Goal: Task Accomplishment & Management: Manage account settings

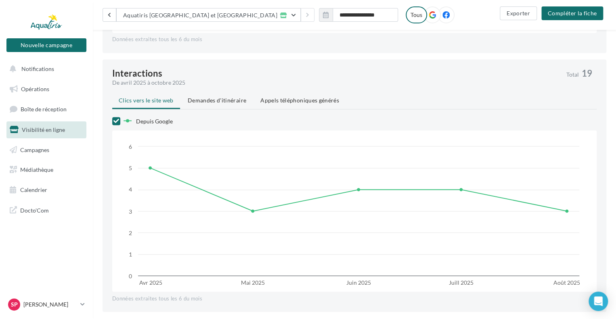
scroll to position [484, 0]
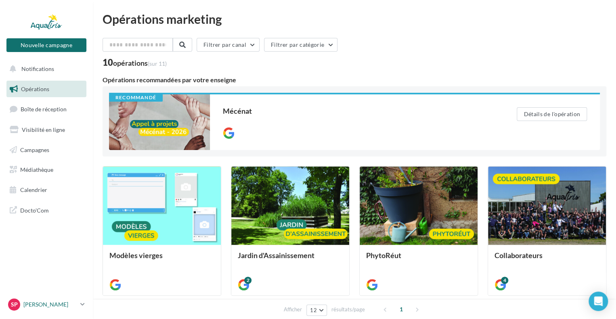
click at [15, 297] on nav "Nouvelle campagne Nouvelle campagne Notifications Opérations Boîte de réception…" at bounding box center [46, 159] width 93 height 319
click at [13, 303] on span "Sp" at bounding box center [14, 305] width 7 height 8
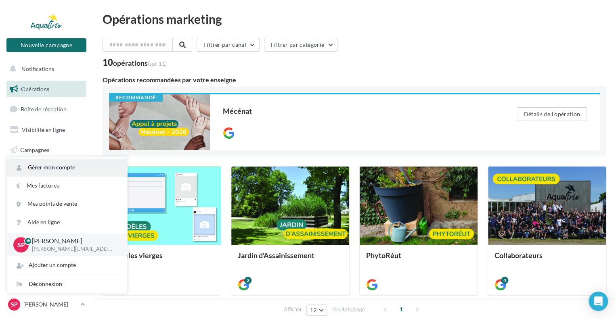
click at [46, 161] on link "Gérer mon compte" at bounding box center [67, 168] width 120 height 18
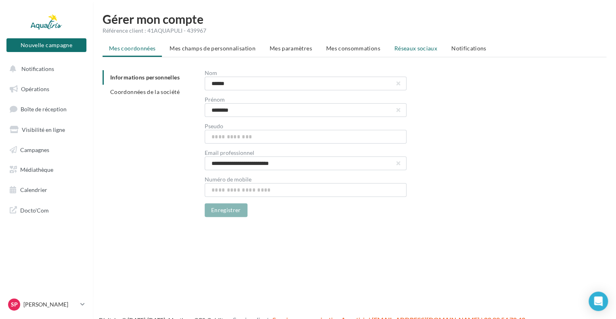
click at [420, 48] on span "Réseaux sociaux" at bounding box center [415, 48] width 43 height 7
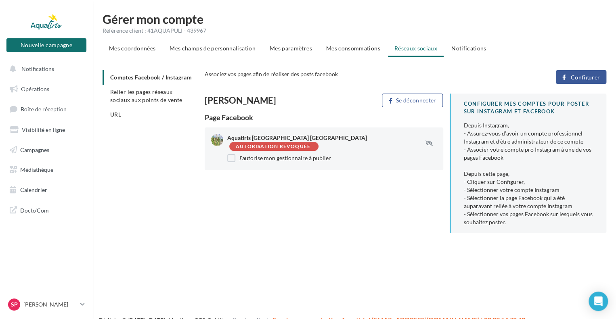
click at [589, 82] on button "Configurer" at bounding box center [581, 77] width 50 height 14
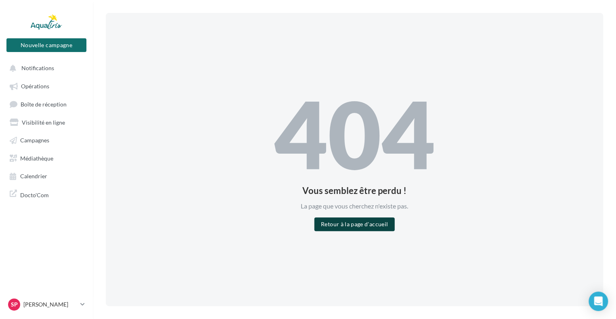
click at [362, 221] on button "Retour à la page d'accueil" at bounding box center [354, 225] width 80 height 14
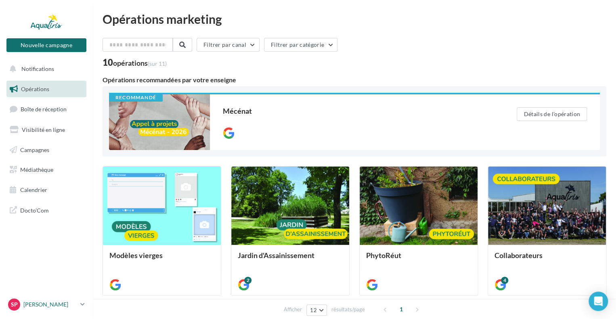
click at [13, 308] on span "Sp" at bounding box center [14, 305] width 7 height 8
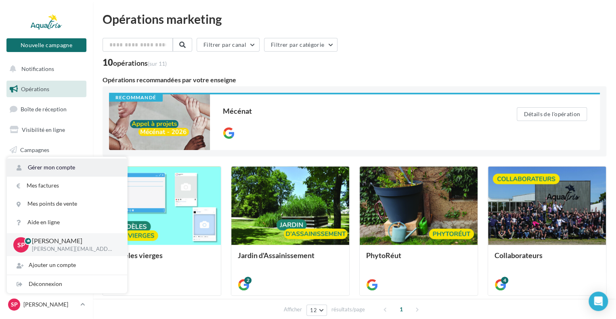
click at [52, 164] on link "Gérer mon compte" at bounding box center [67, 168] width 120 height 18
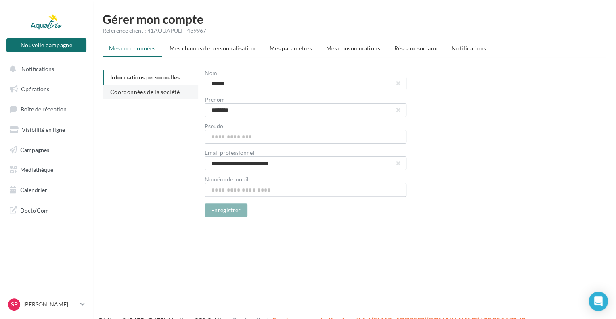
click at [133, 85] on li "Coordonnées de la société" at bounding box center [151, 92] width 96 height 15
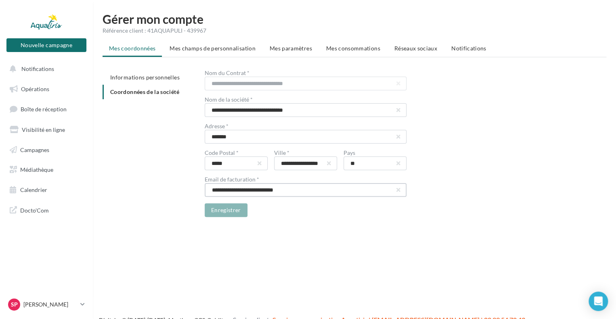
drag, startPoint x: 289, startPoint y: 191, endPoint x: 162, endPoint y: 187, distance: 126.8
click at [162, 187] on div "**********" at bounding box center [358, 143] width 510 height 147
type input "*"
type input "**********"
click at [235, 210] on button "Enregistrer" at bounding box center [226, 210] width 43 height 14
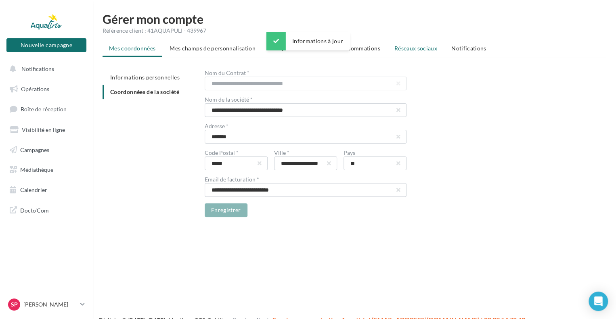
click at [433, 51] on span "Réseaux sociaux" at bounding box center [415, 48] width 43 height 7
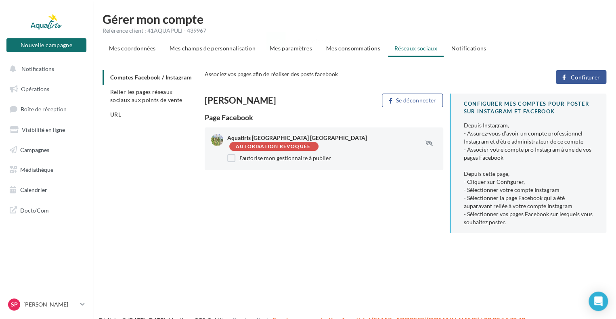
click at [573, 77] on span "Configurer" at bounding box center [584, 77] width 29 height 6
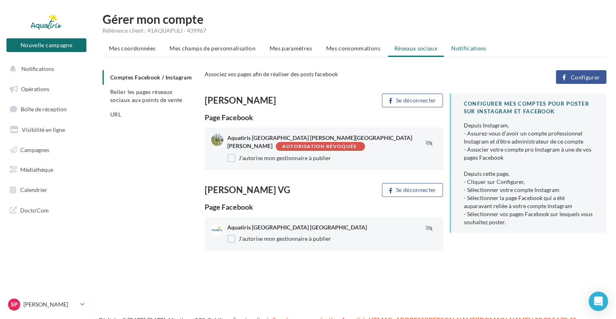
click at [468, 46] on span "Notifications" at bounding box center [468, 48] width 35 height 7
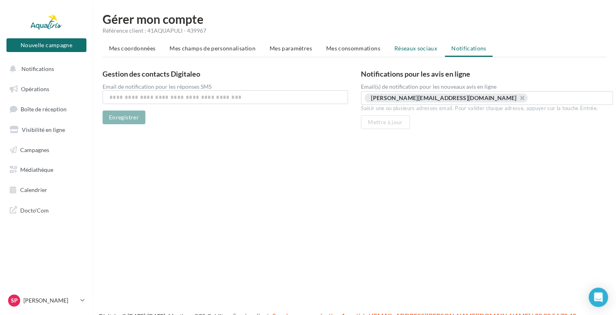
click at [396, 44] on li "Réseaux sociaux" at bounding box center [416, 48] width 56 height 15
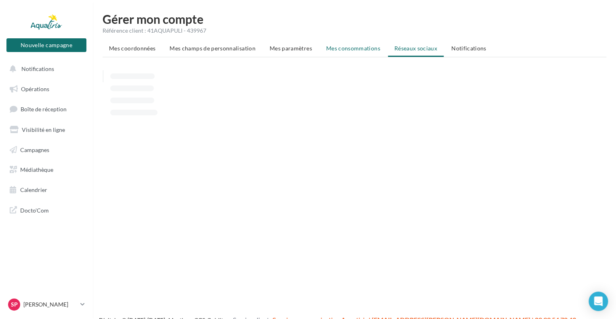
click at [360, 50] on span "Mes consommations" at bounding box center [353, 48] width 54 height 7
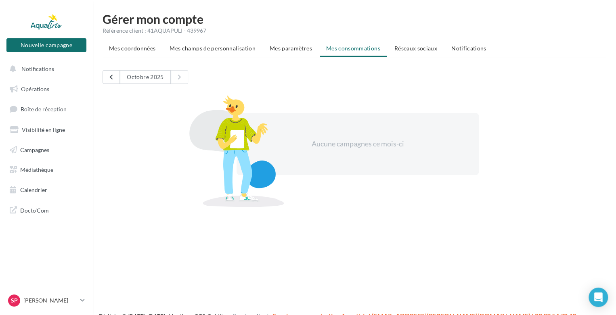
click at [137, 55] on li "Mes coordonnées" at bounding box center [132, 48] width 59 height 15
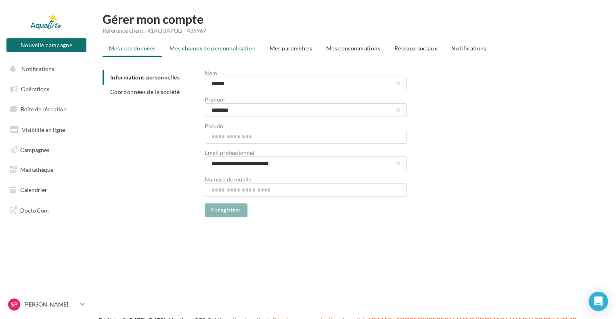
click at [192, 52] on li "Mes champs de personnalisation" at bounding box center [212, 48] width 99 height 15
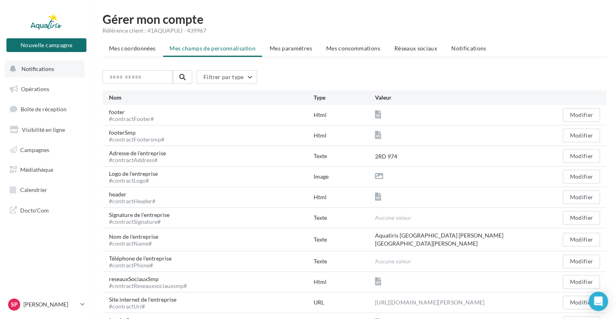
click at [43, 71] on span "Notifications" at bounding box center [37, 68] width 33 height 7
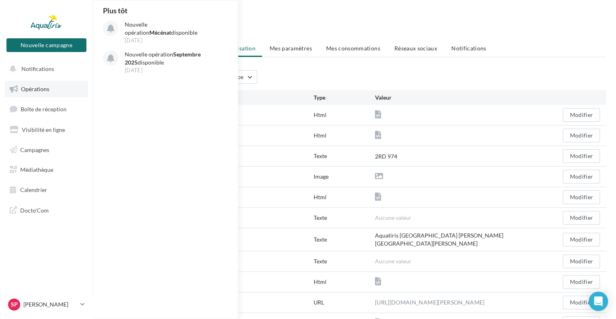
click at [62, 87] on link "Opérations" at bounding box center [46, 89] width 83 height 17
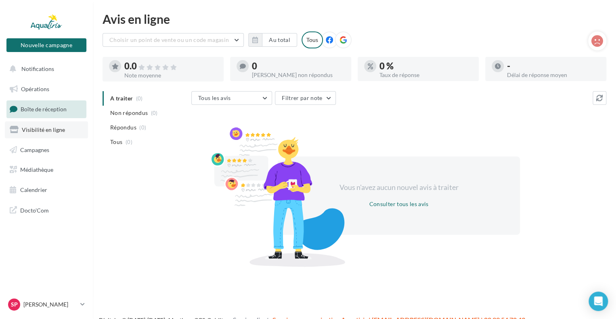
click at [48, 124] on link "Visibilité en ligne" at bounding box center [46, 129] width 83 height 17
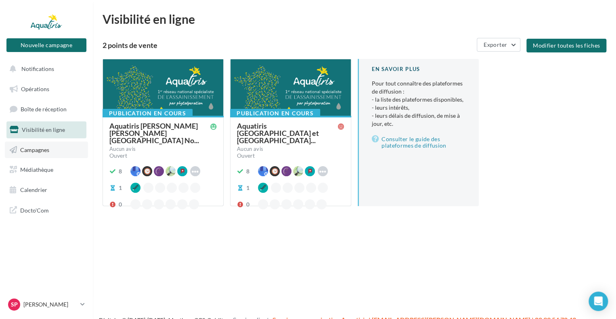
click at [43, 151] on span "Campagnes" at bounding box center [34, 149] width 29 height 7
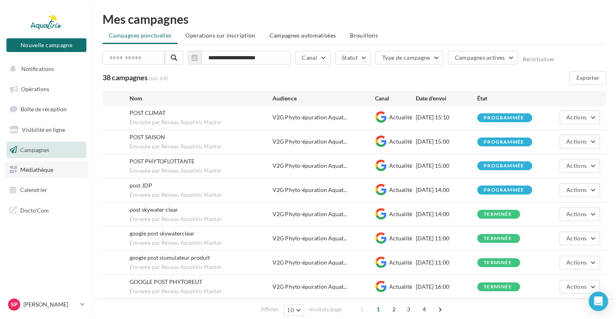
click at [54, 172] on link "Médiathèque" at bounding box center [46, 169] width 83 height 17
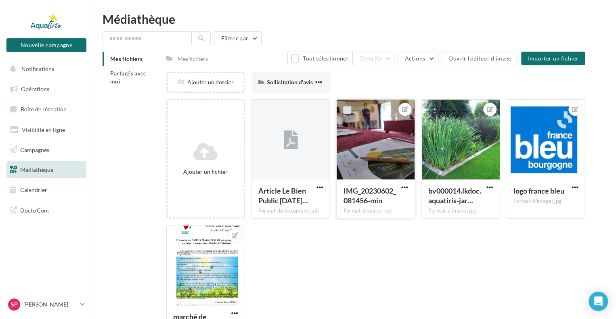
click at [348, 110] on label at bounding box center [347, 110] width 8 height 8
click at [425, 63] on button "Actions" at bounding box center [418, 59] width 40 height 14
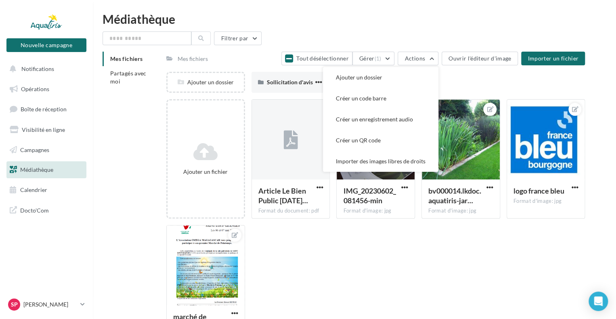
click at [509, 81] on div "Ajouter un dossier Sollicitation d'avis Sollicitation d'avis" at bounding box center [378, 85] width 425 height 27
